Goal: Task Accomplishment & Management: Use online tool/utility

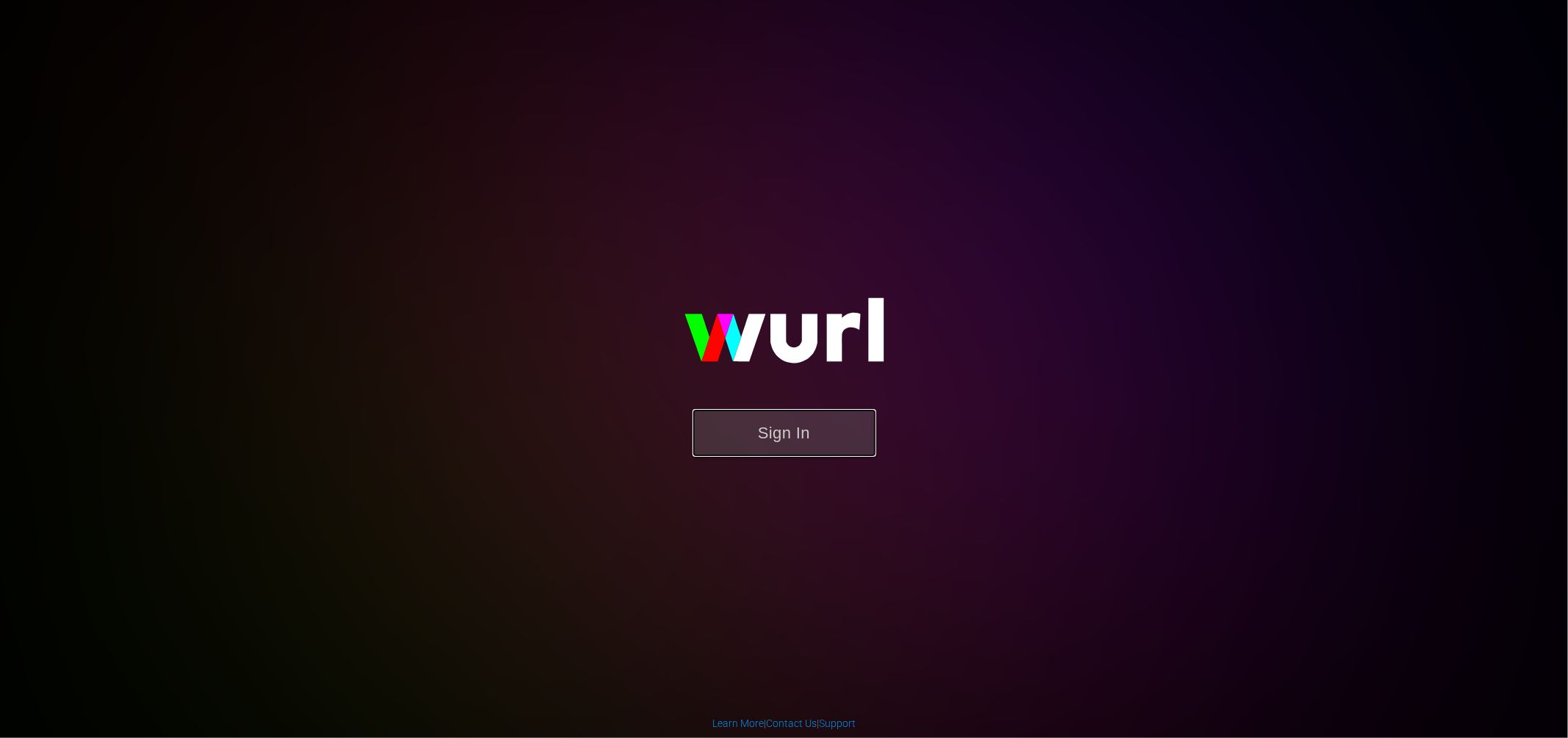
click at [833, 433] on button "Sign In" at bounding box center [784, 433] width 184 height 48
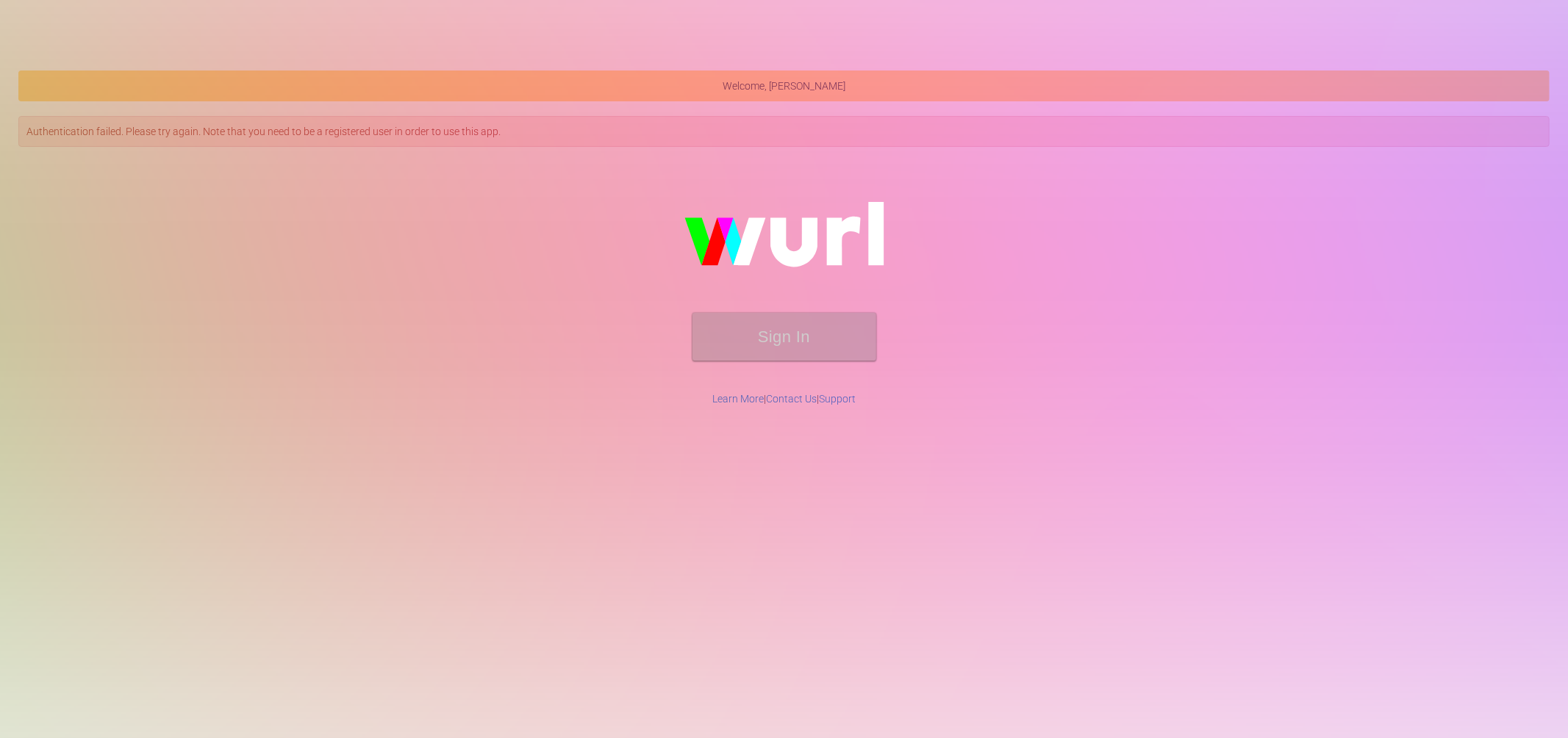
click at [637, 200] on img at bounding box center [784, 241] width 294 height 143
click at [397, 240] on div "Sign In" at bounding box center [784, 273] width 1528 height 234
click at [328, 155] on div "Sign In" at bounding box center [784, 273] width 1531 height 237
click at [336, 191] on div "Sign In" at bounding box center [784, 273] width 1528 height 234
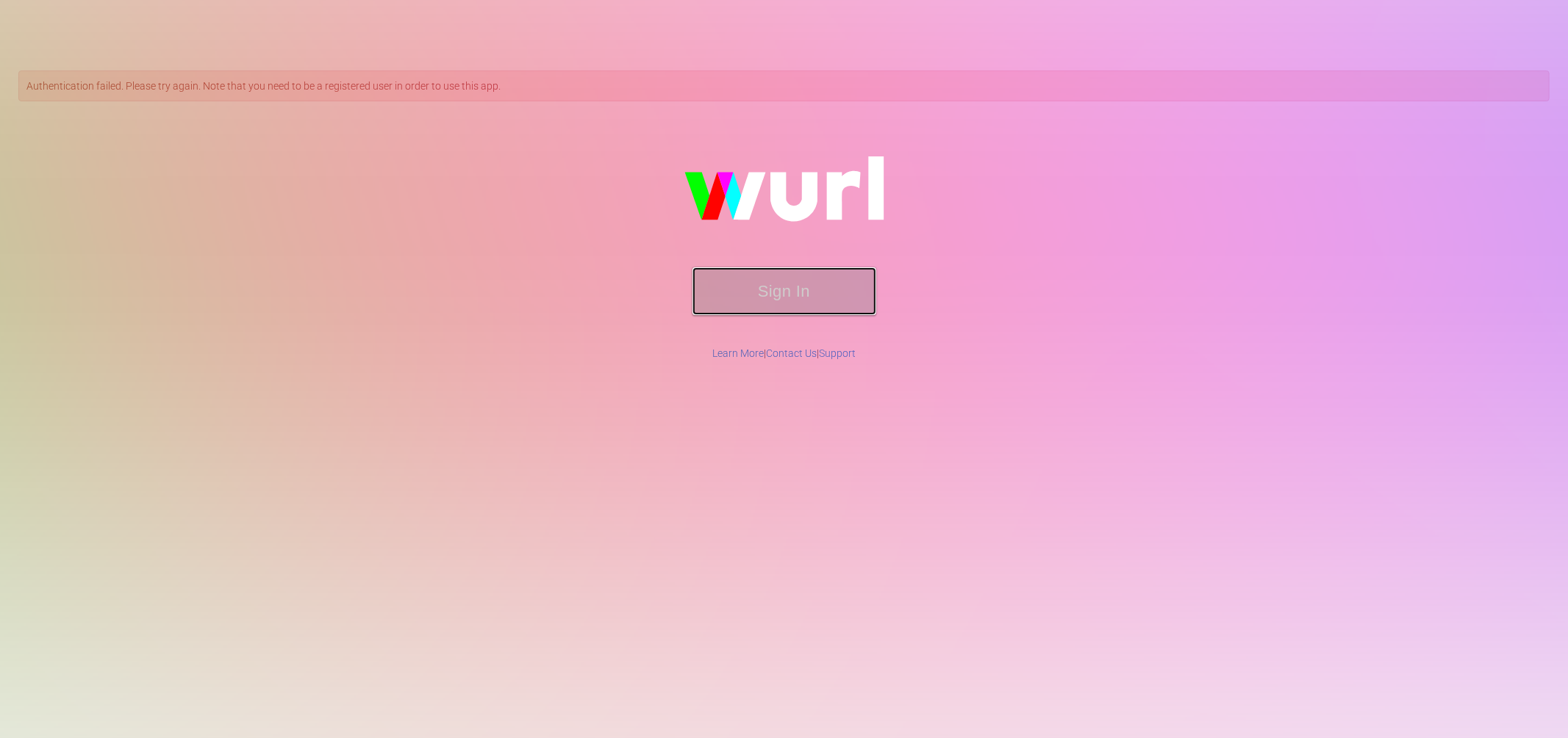
click at [779, 285] on button "Sign In" at bounding box center [784, 291] width 184 height 48
click at [475, 521] on div "Authentication failed. Please try again. Note that you need to be a registered …" at bounding box center [784, 369] width 1568 height 738
click at [215, 109] on div "Sign In" at bounding box center [784, 227] width 1531 height 237
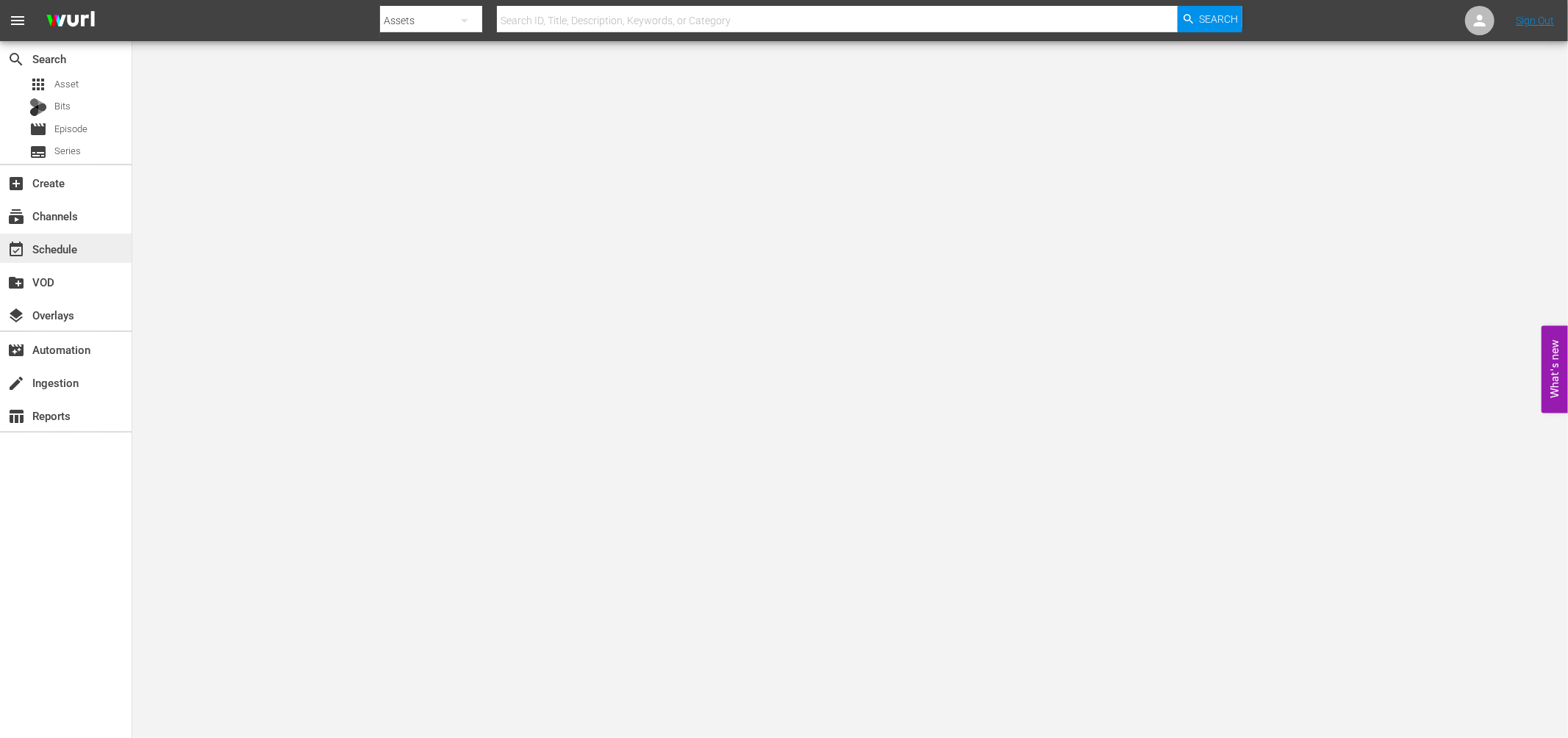
click at [32, 236] on div "event_available Schedule" at bounding box center [66, 248] width 132 height 30
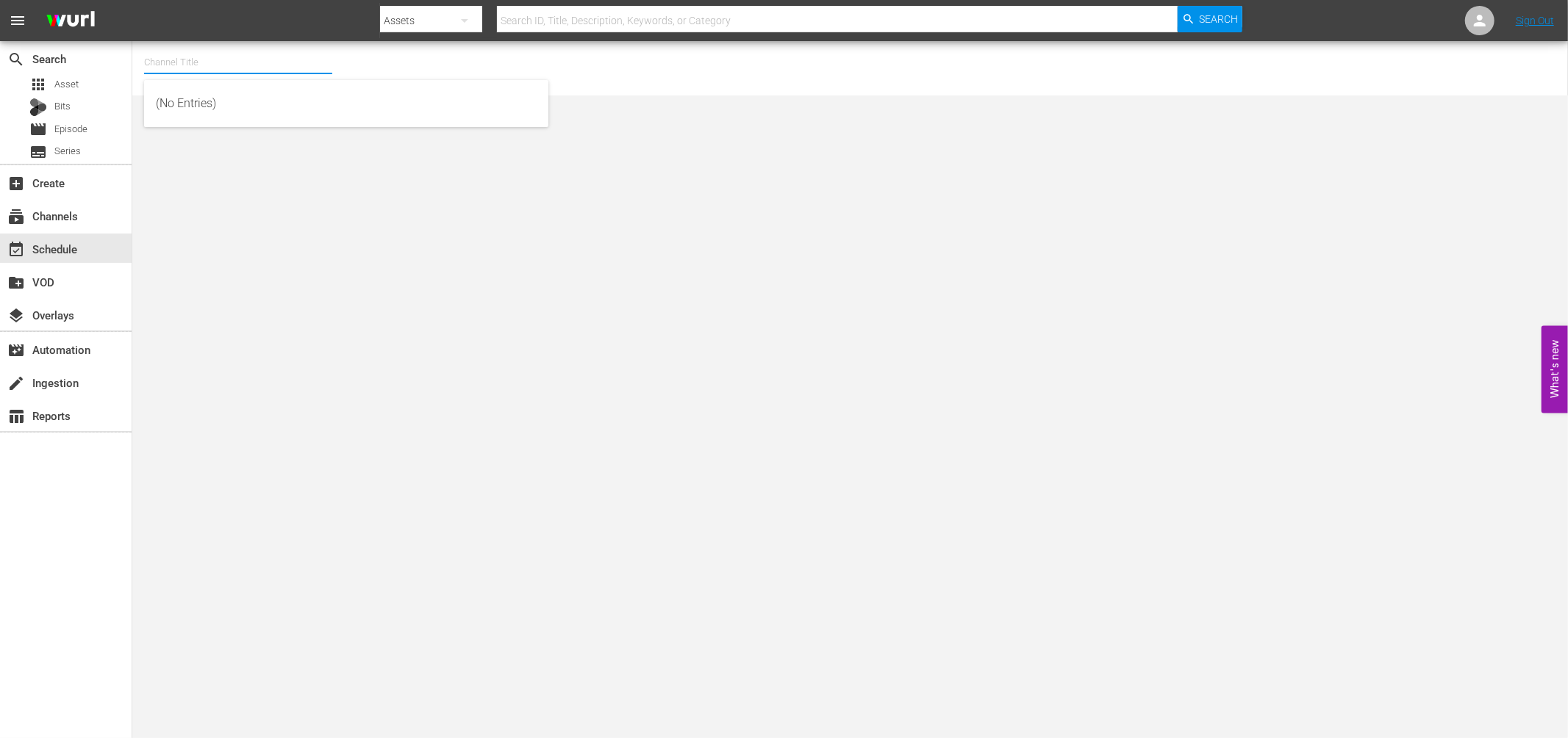
click at [166, 55] on input "text" at bounding box center [238, 63] width 188 height 35
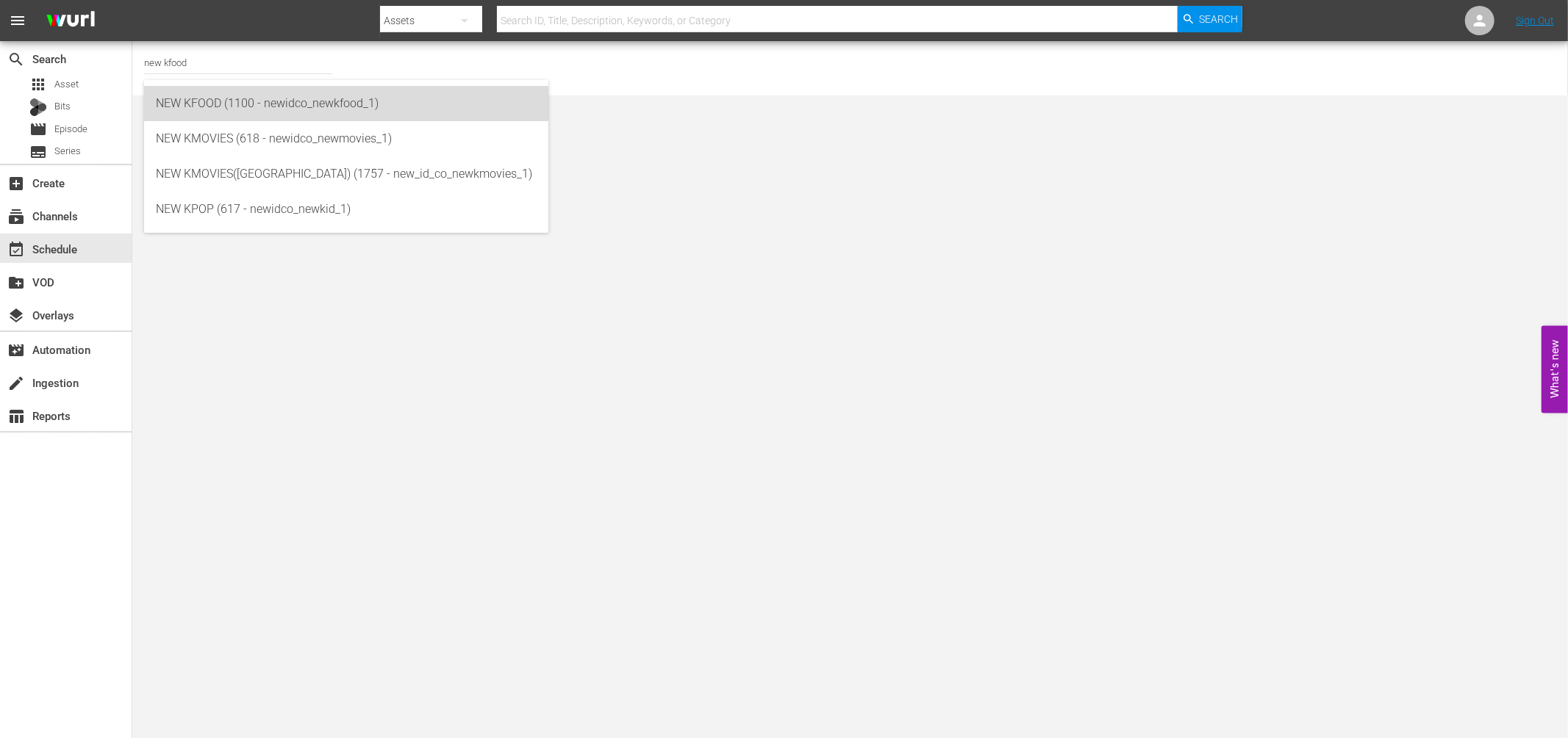
click at [181, 100] on div "NEW KFOOD (1100 - newidco_newkfood_1)" at bounding box center [346, 104] width 381 height 35
type input "NEW KFOOD (1100 - newidco_newkfood_1)"
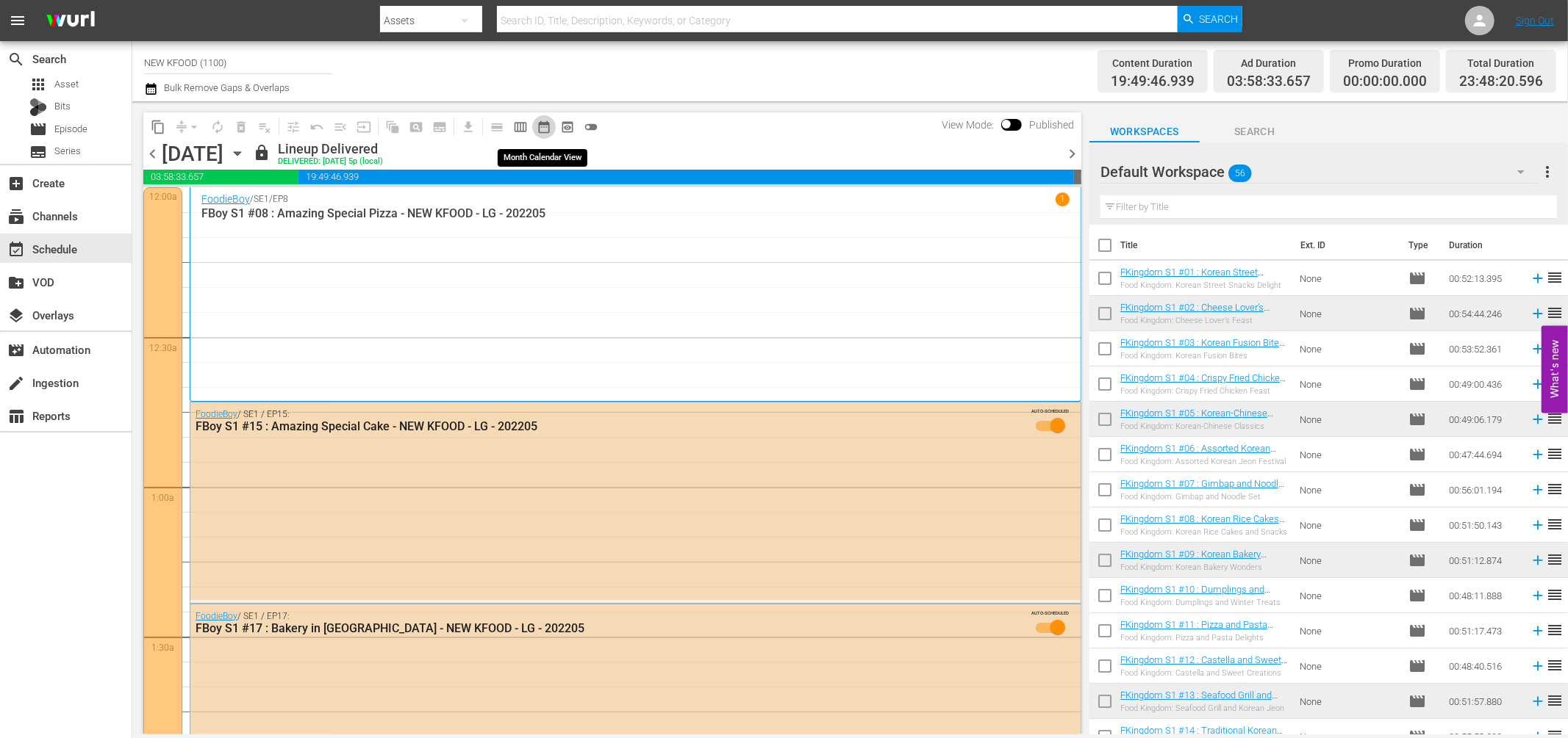
click at [547, 129] on span "date_range_outlined" at bounding box center [544, 127] width 15 height 15
